Goal: Information Seeking & Learning: Find specific fact

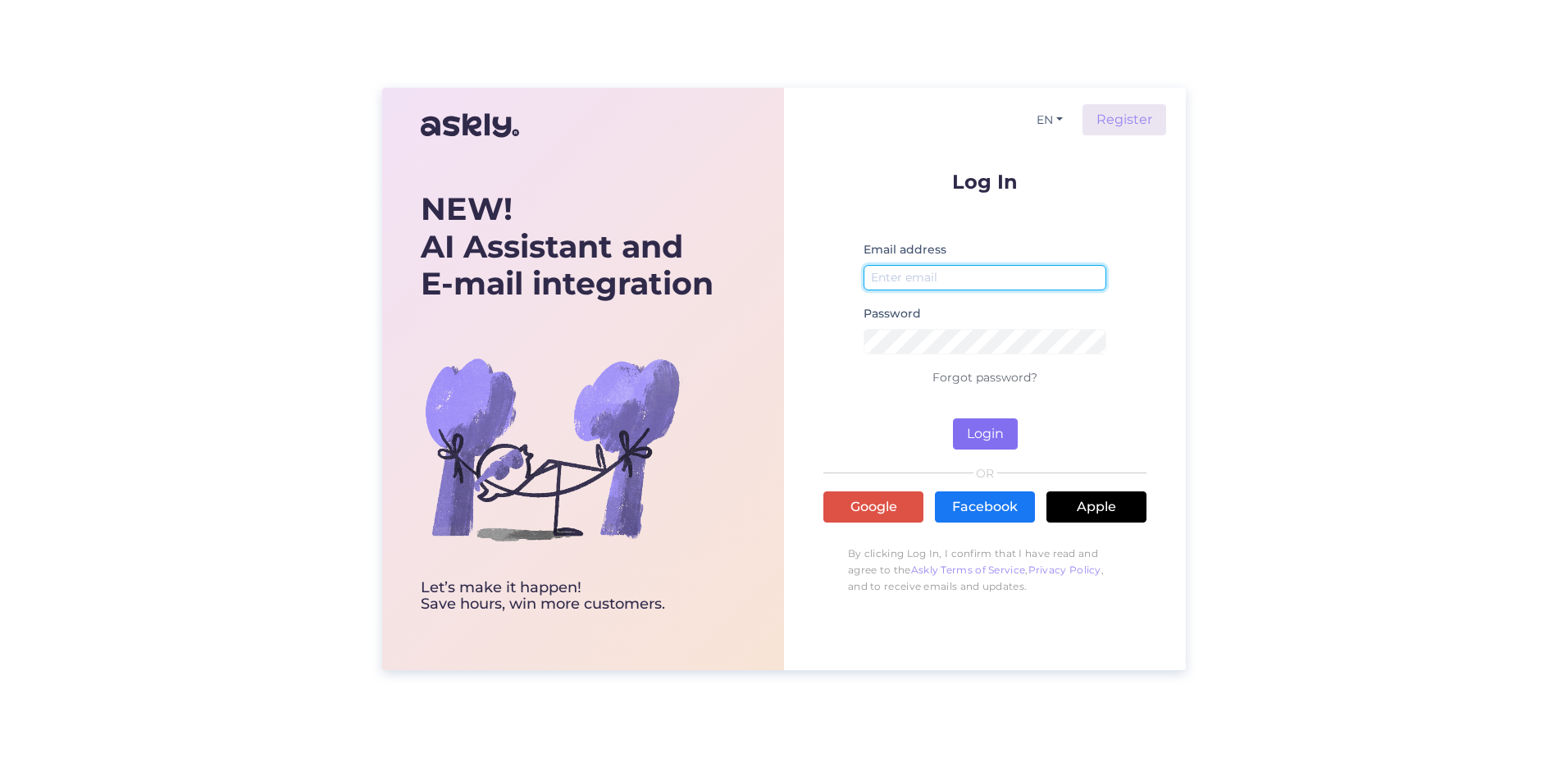
type input "[PERSON_NAME][EMAIL_ADDRESS][PERSON_NAME][DOMAIN_NAME]"
click at [978, 426] on button "Login" at bounding box center [986, 434] width 65 height 31
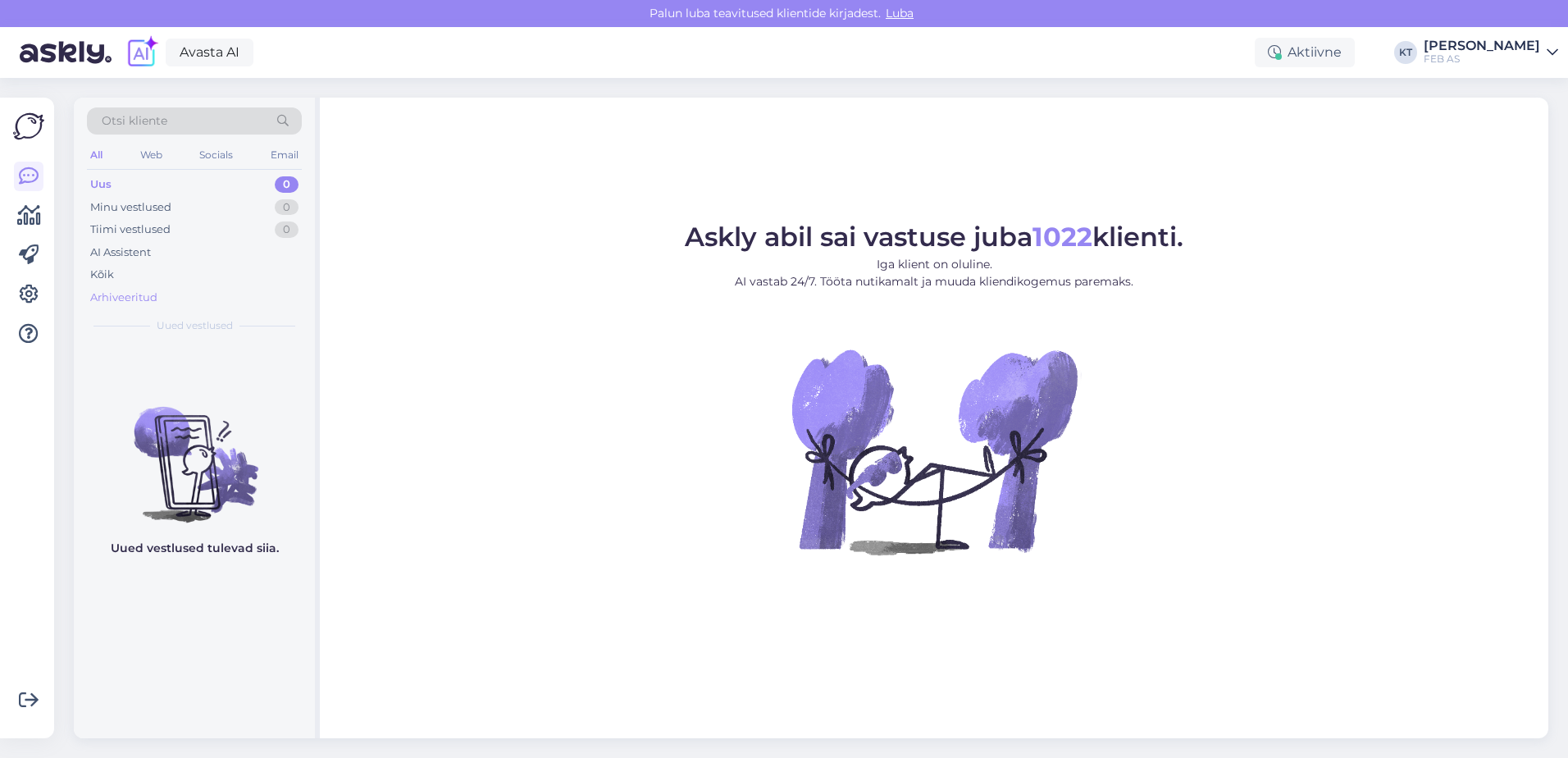
click at [139, 290] on div "Arhiveeritud" at bounding box center [124, 297] width 67 height 16
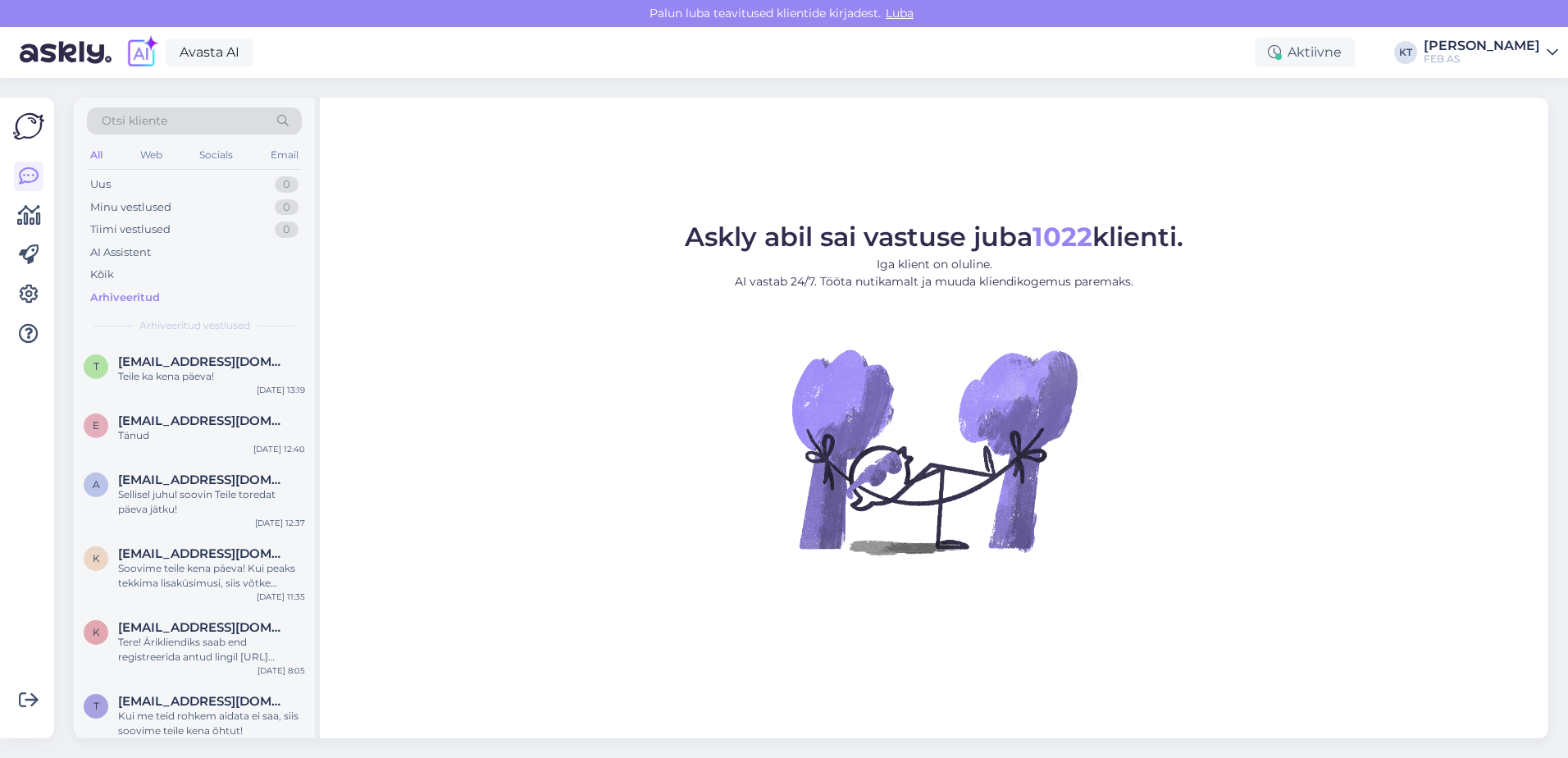
click at [150, 119] on span "Otsi kliente" at bounding box center [135, 120] width 66 height 17
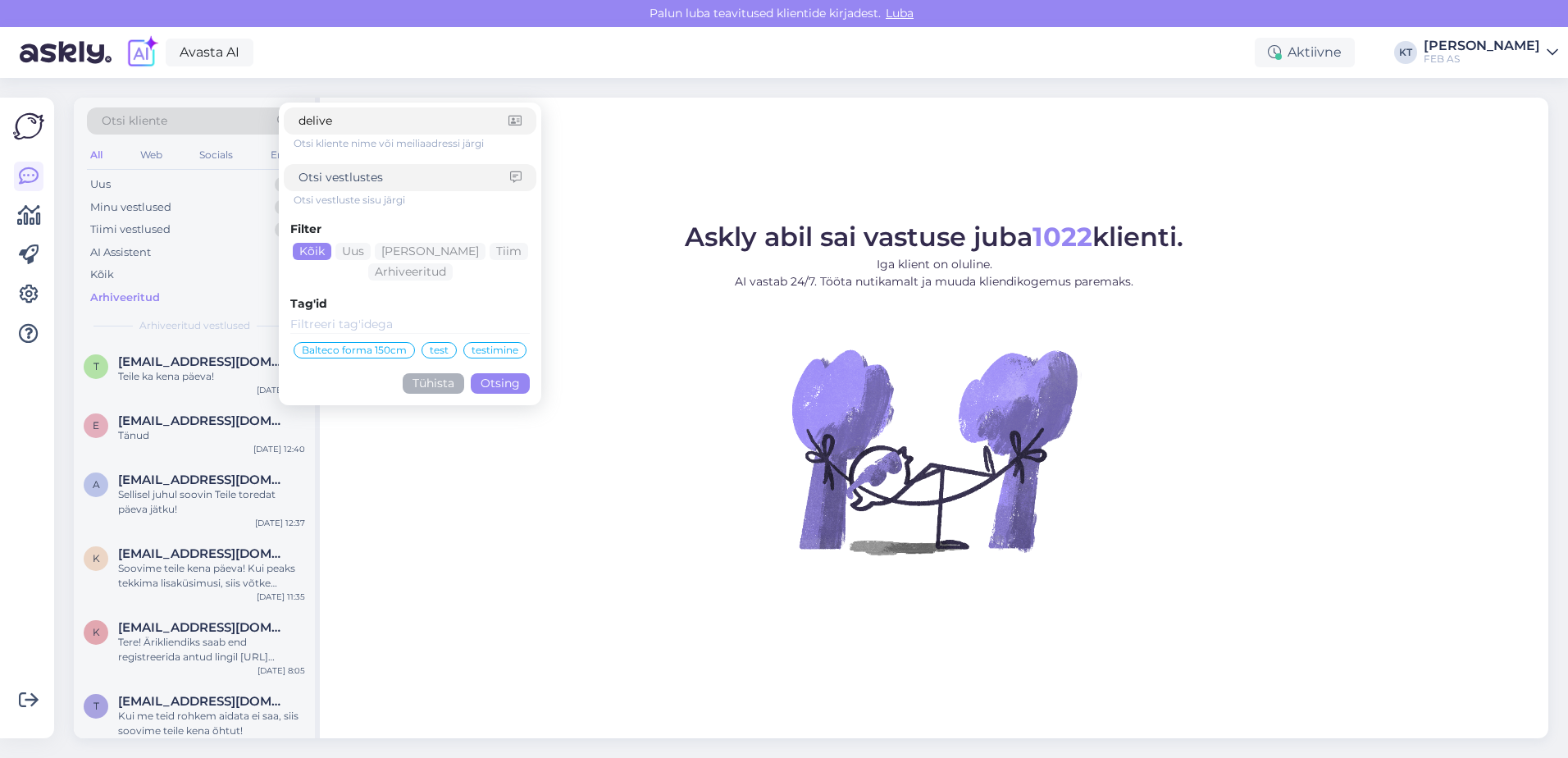
type input "deliver"
click button "Otsing" at bounding box center [500, 383] width 59 height 21
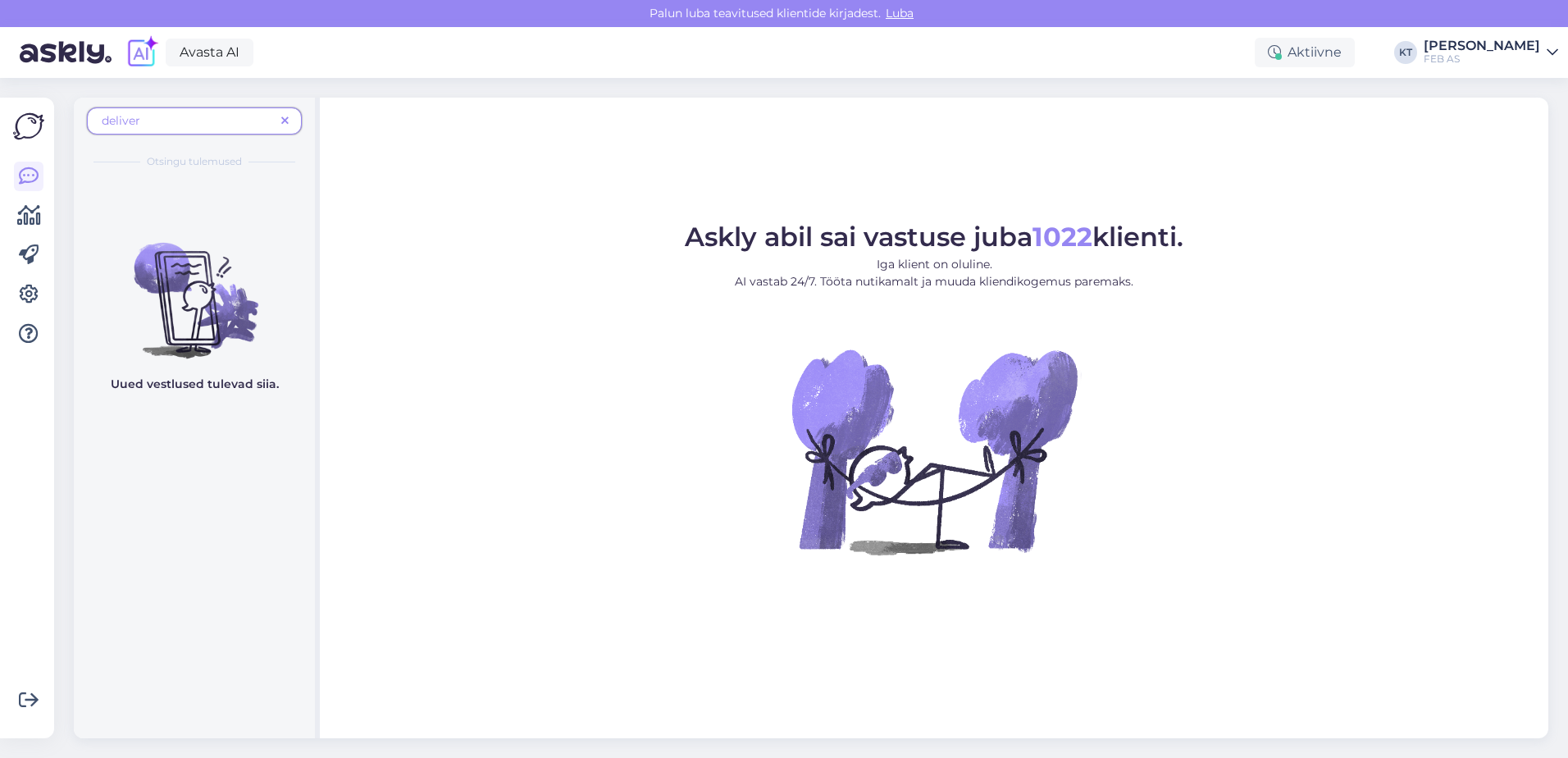
click at [172, 126] on span "deliver" at bounding box center [189, 120] width 174 height 17
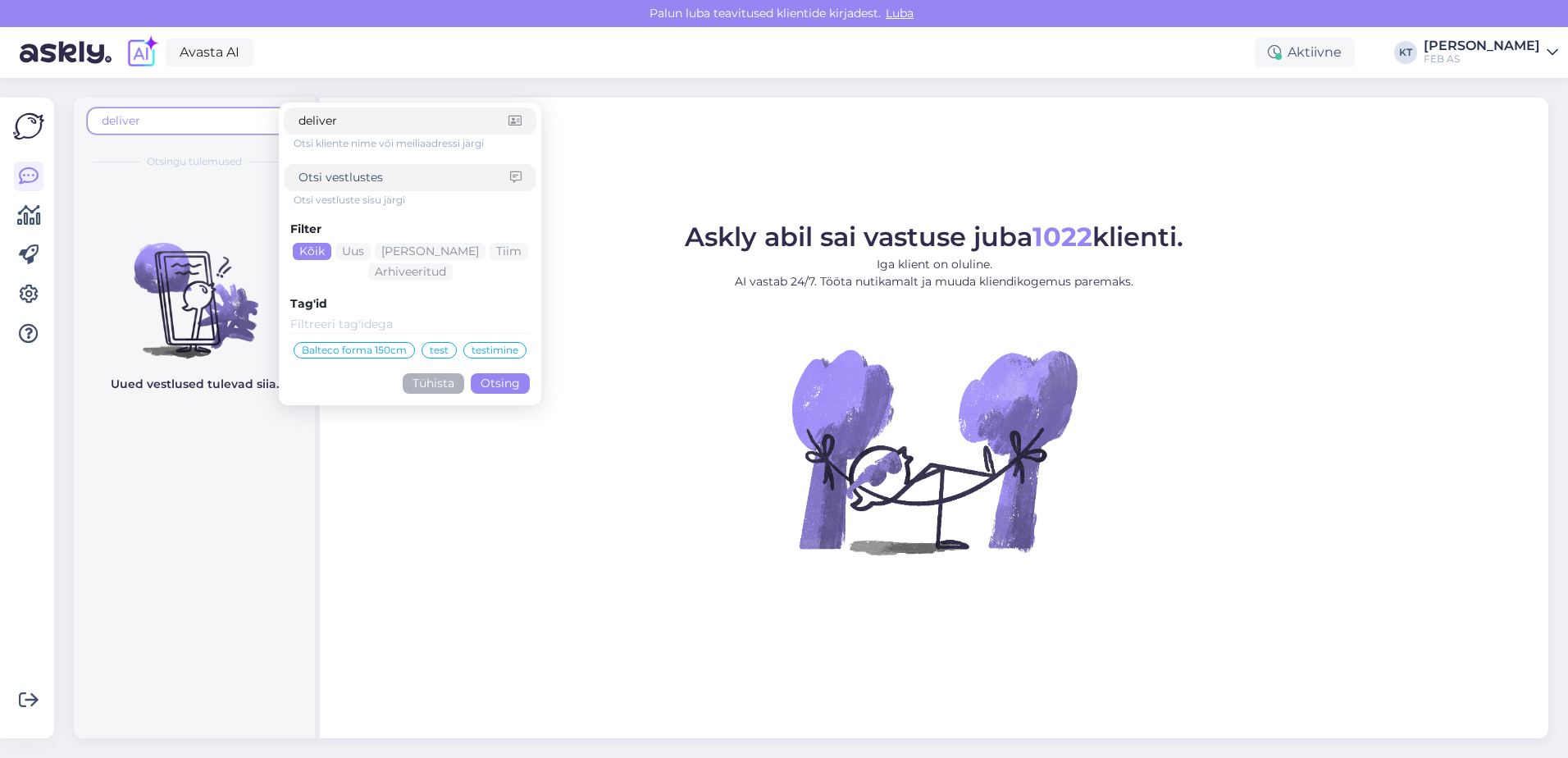
drag, startPoint x: 281, startPoint y: 116, endPoint x: 271, endPoint y: 116, distance: 10.0
click at [271, 116] on div "deliver deliver Otsi kliente nime või meiliaadressi järgi Otsi vestluste sisu j…" at bounding box center [194, 126] width 215 height 37
click at [351, 171] on div at bounding box center [410, 178] width 253 height 27
click at [349, 171] on input at bounding box center [404, 177] width 211 height 17
type input "deliver"
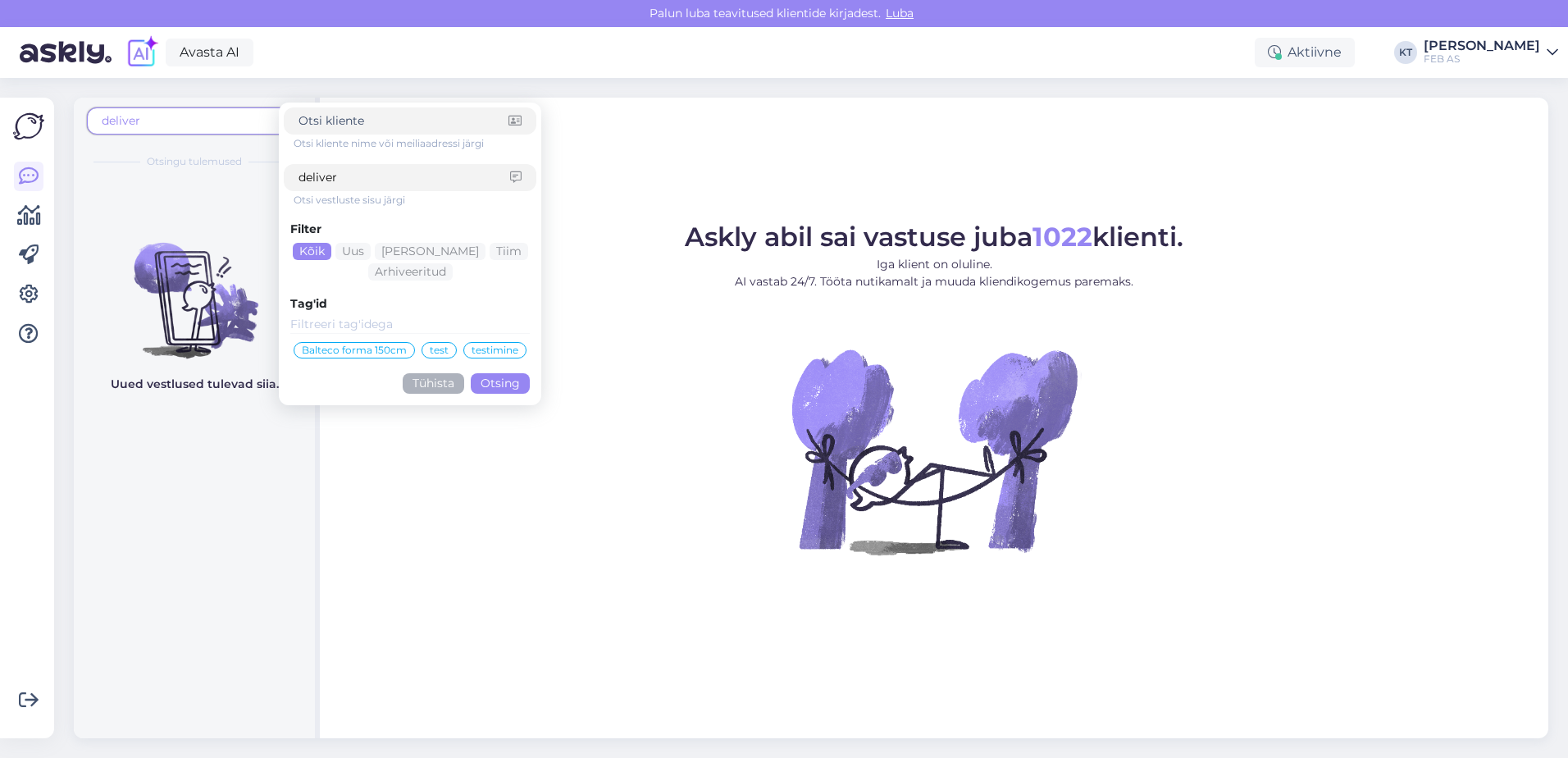
click button "Otsing" at bounding box center [500, 383] width 59 height 21
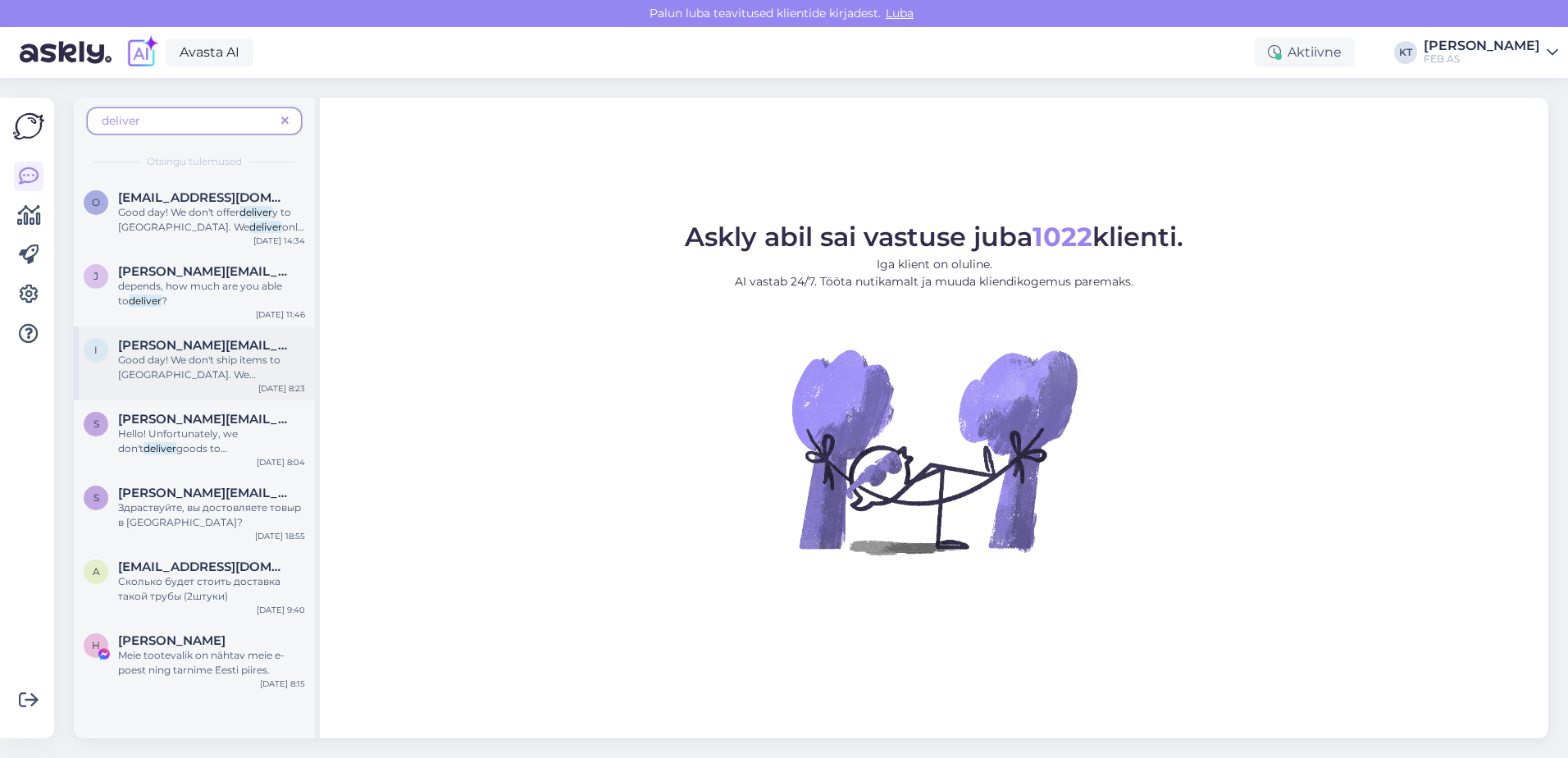
click at [231, 383] on span "within [GEOGRAPHIC_DATA]." at bounding box center [174, 397] width 113 height 27
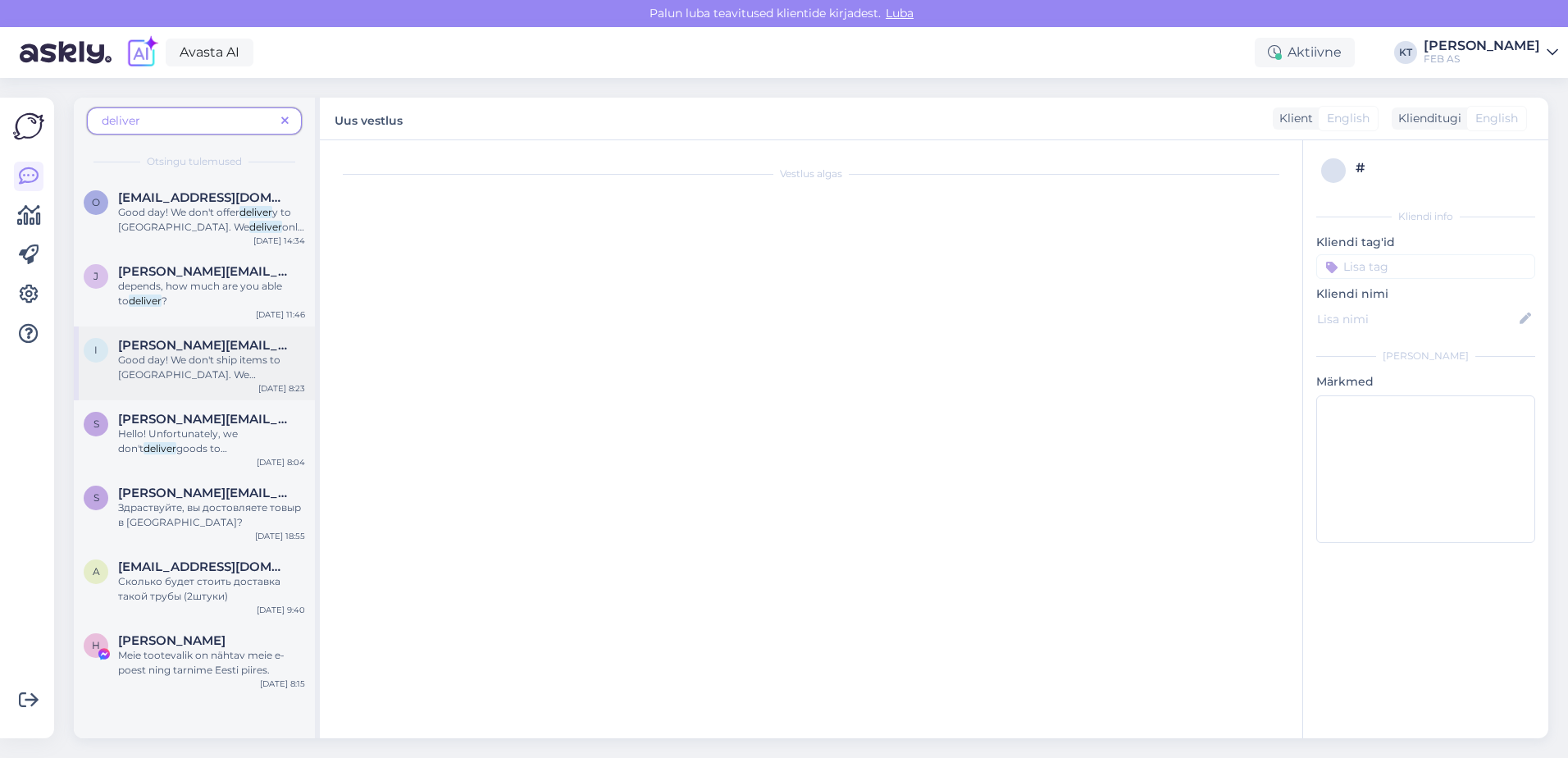
scroll to position [457, 0]
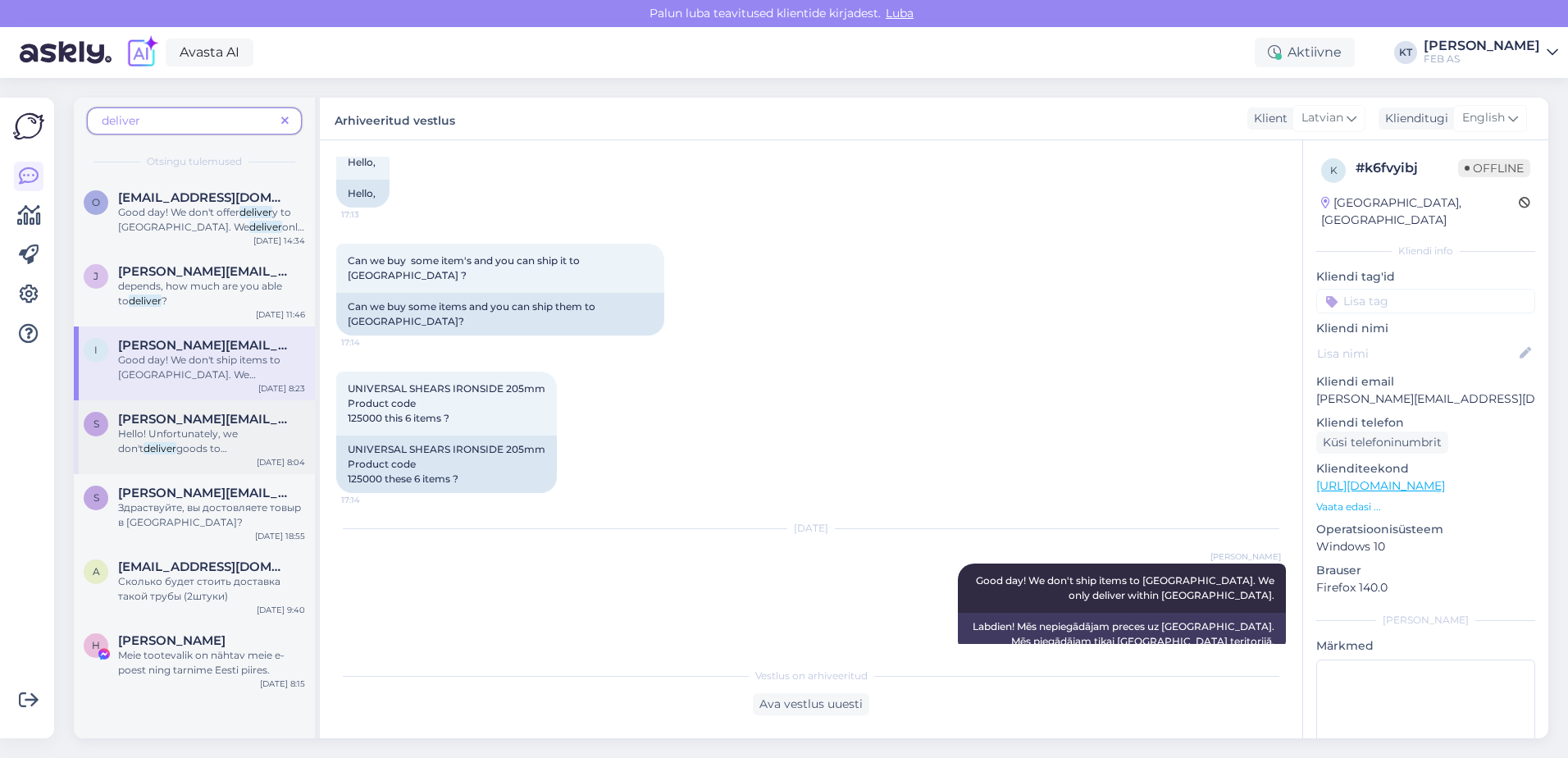
click at [196, 442] on span "goods to [GEOGRAPHIC_DATA]." at bounding box center [174, 455] width 113 height 27
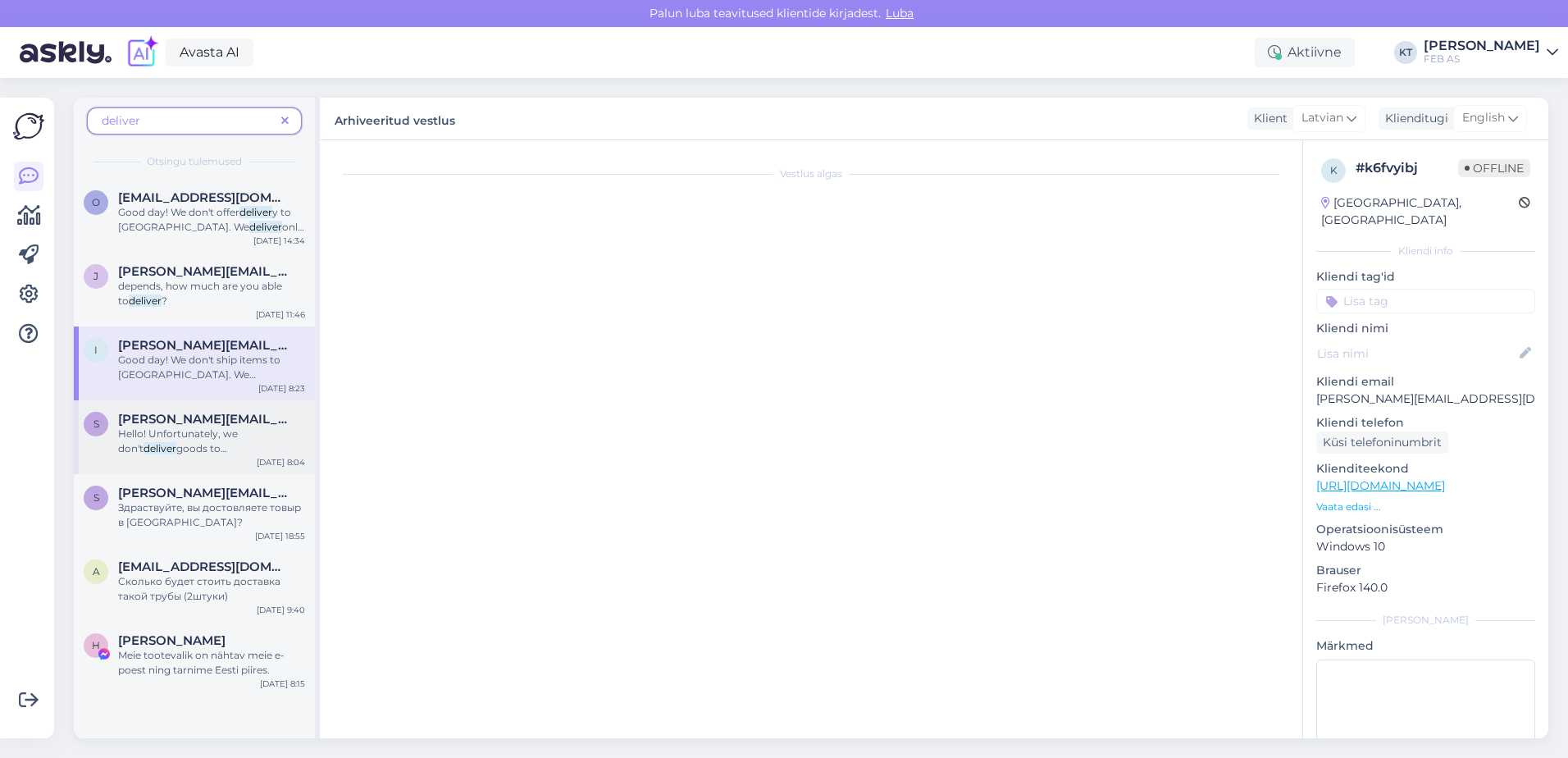
scroll to position [123, 0]
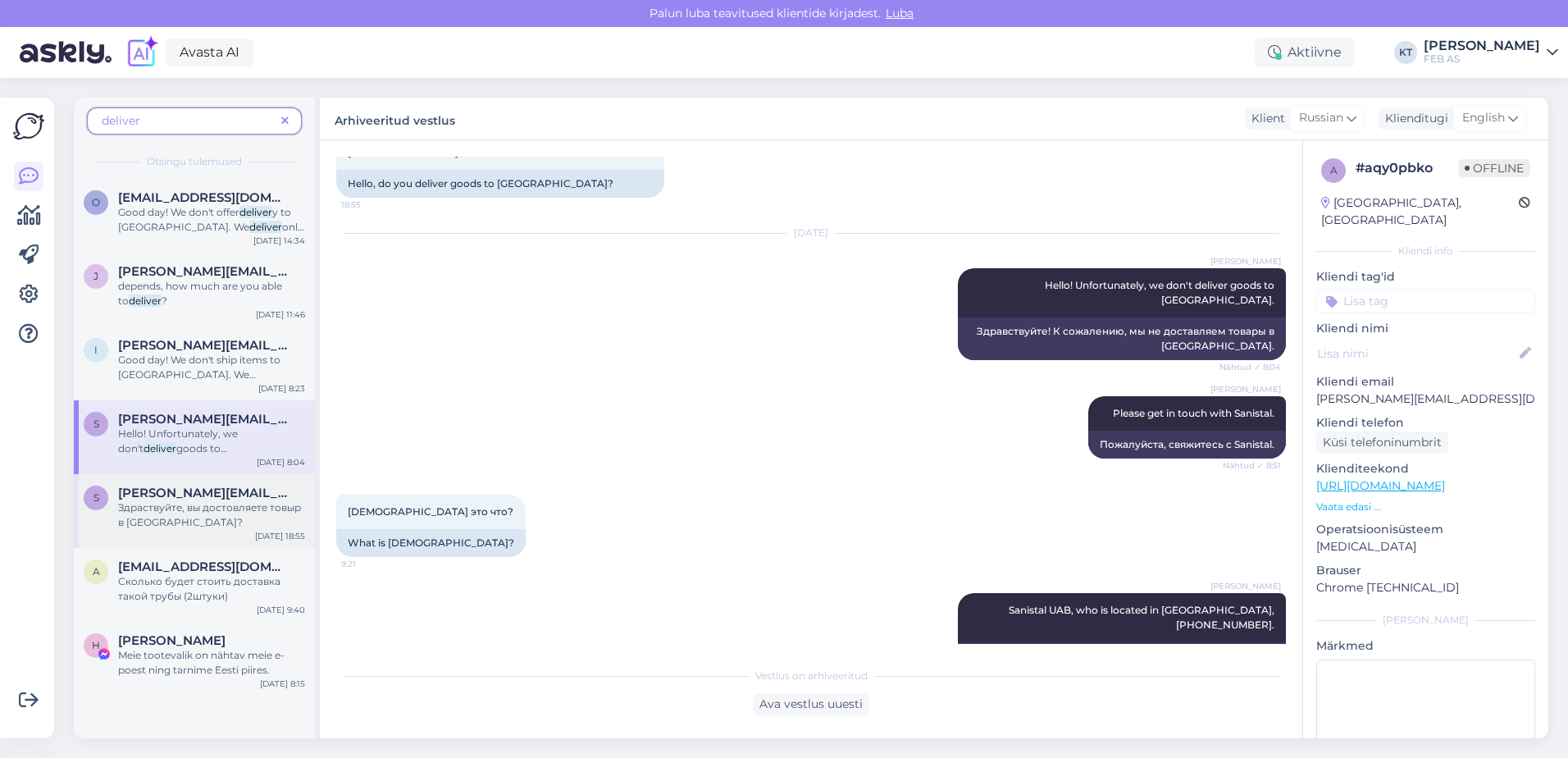
click at [183, 529] on div "Здраствуйте, вы достовляете товыр в [GEOGRAPHIC_DATA]?" at bounding box center [211, 515] width 187 height 30
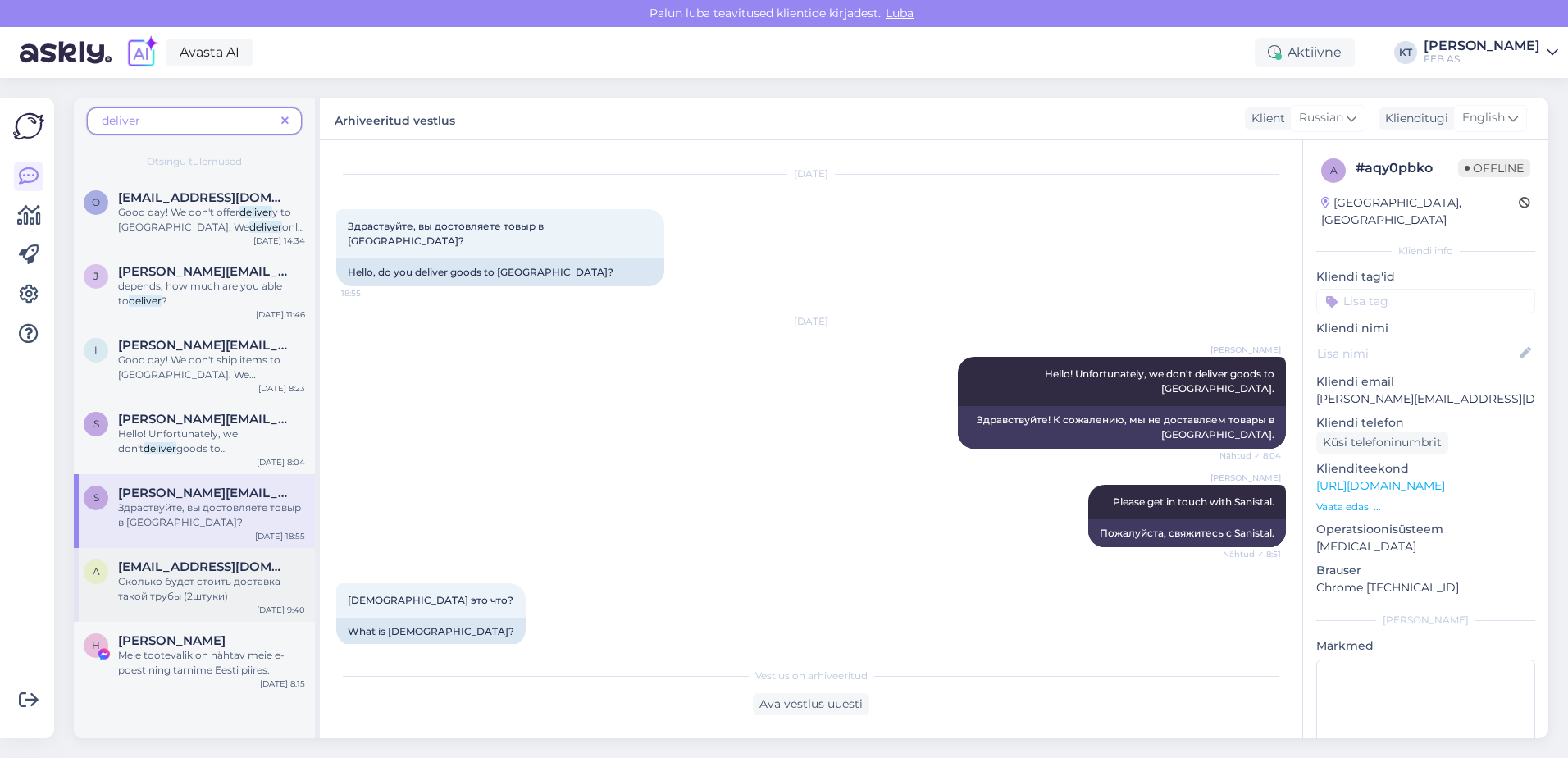
click at [176, 593] on span "Сколько будет стоить доставка такой трубы (2штуки)" at bounding box center [200, 588] width 163 height 27
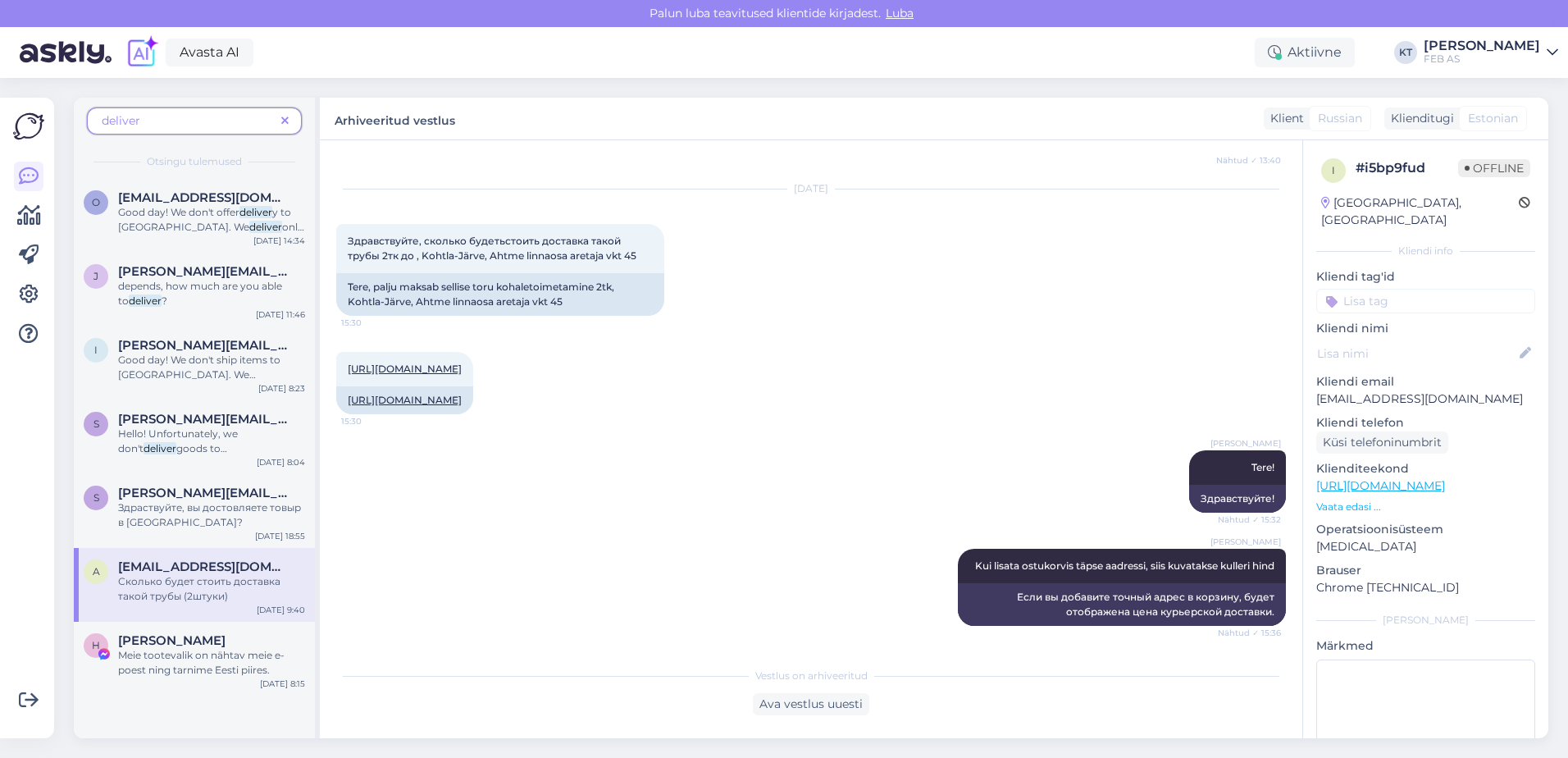
scroll to position [7193, 0]
click at [280, 120] on span at bounding box center [285, 120] width 21 height 17
